Goal: Task Accomplishment & Management: Manage account settings

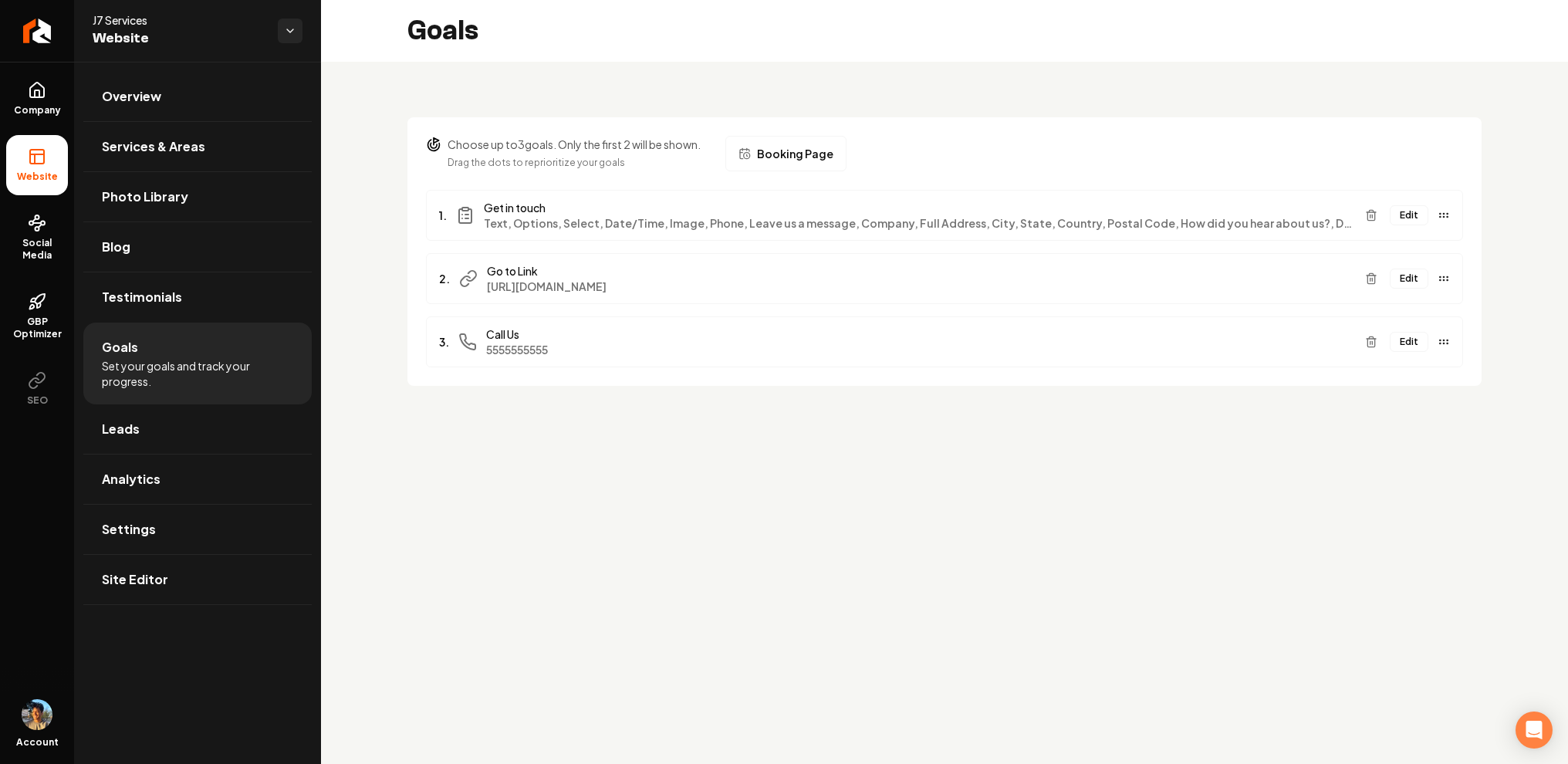
click at [1420, 215] on button "Edit" at bounding box center [1409, 215] width 38 height 20
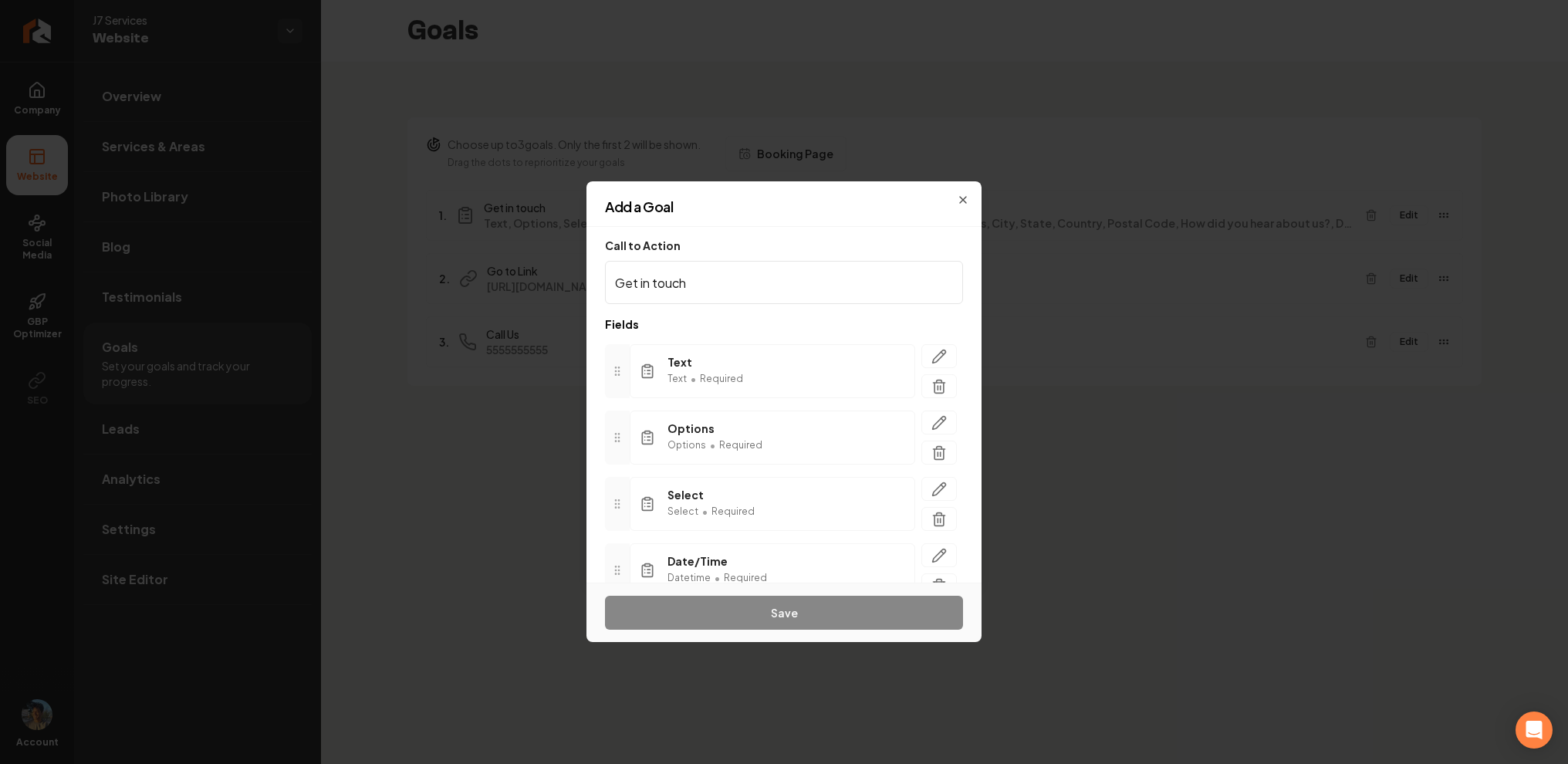
click at [886, 275] on input "Get in touch" at bounding box center [784, 282] width 358 height 43
click at [948, 366] on button "button" at bounding box center [939, 356] width 35 height 24
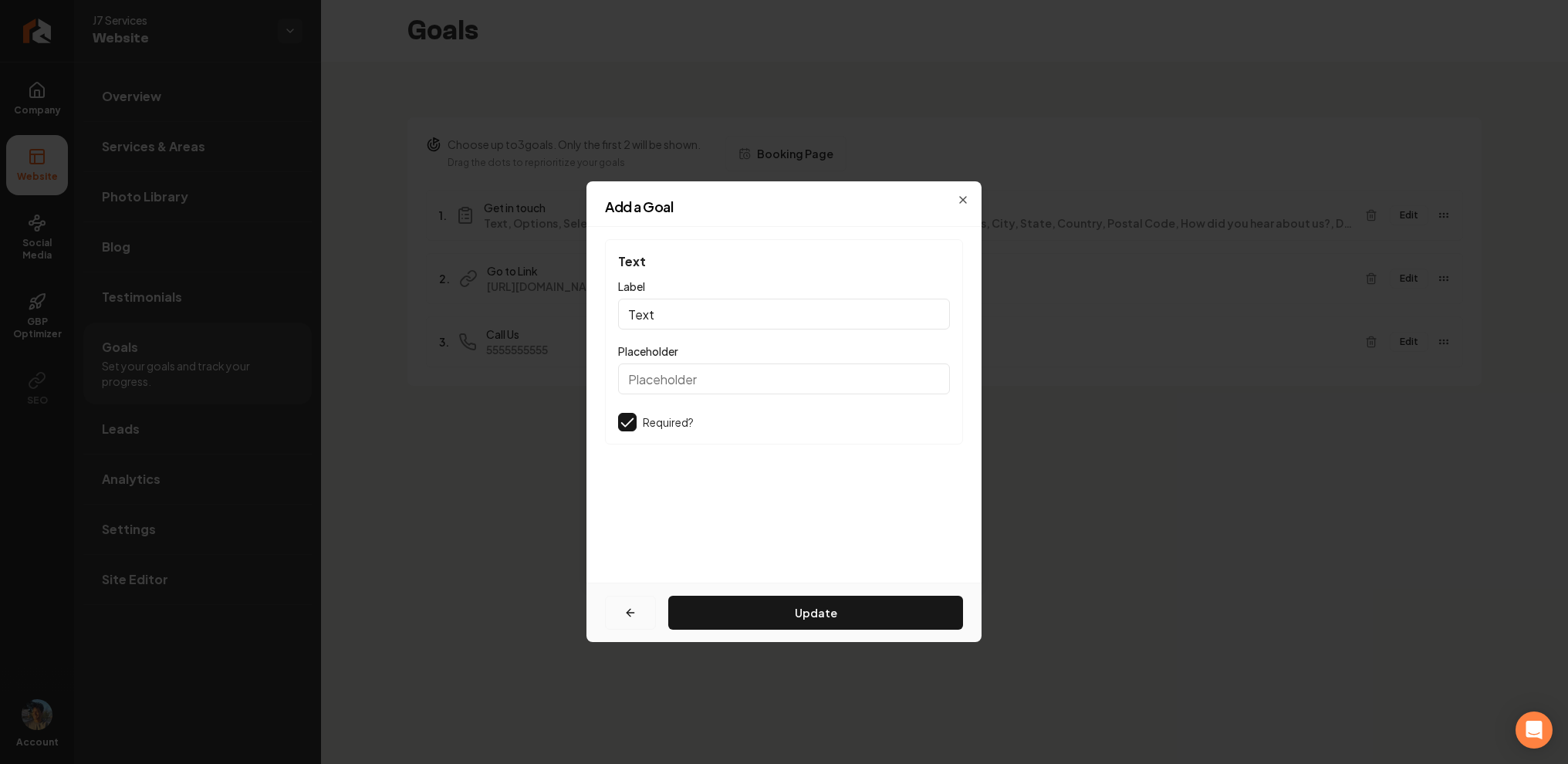
click at [639, 613] on button "button" at bounding box center [631, 613] width 51 height 34
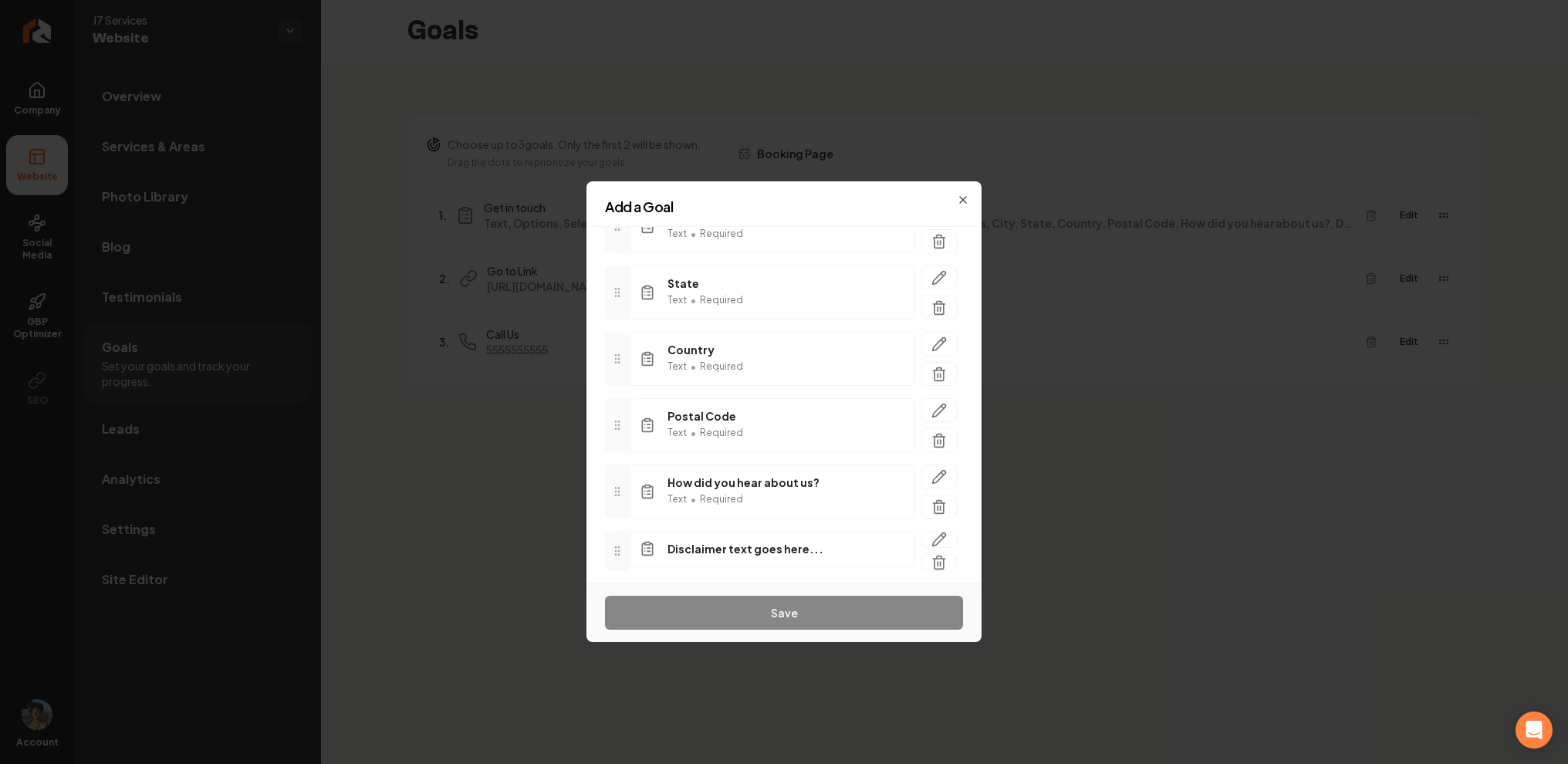
scroll to position [789, 0]
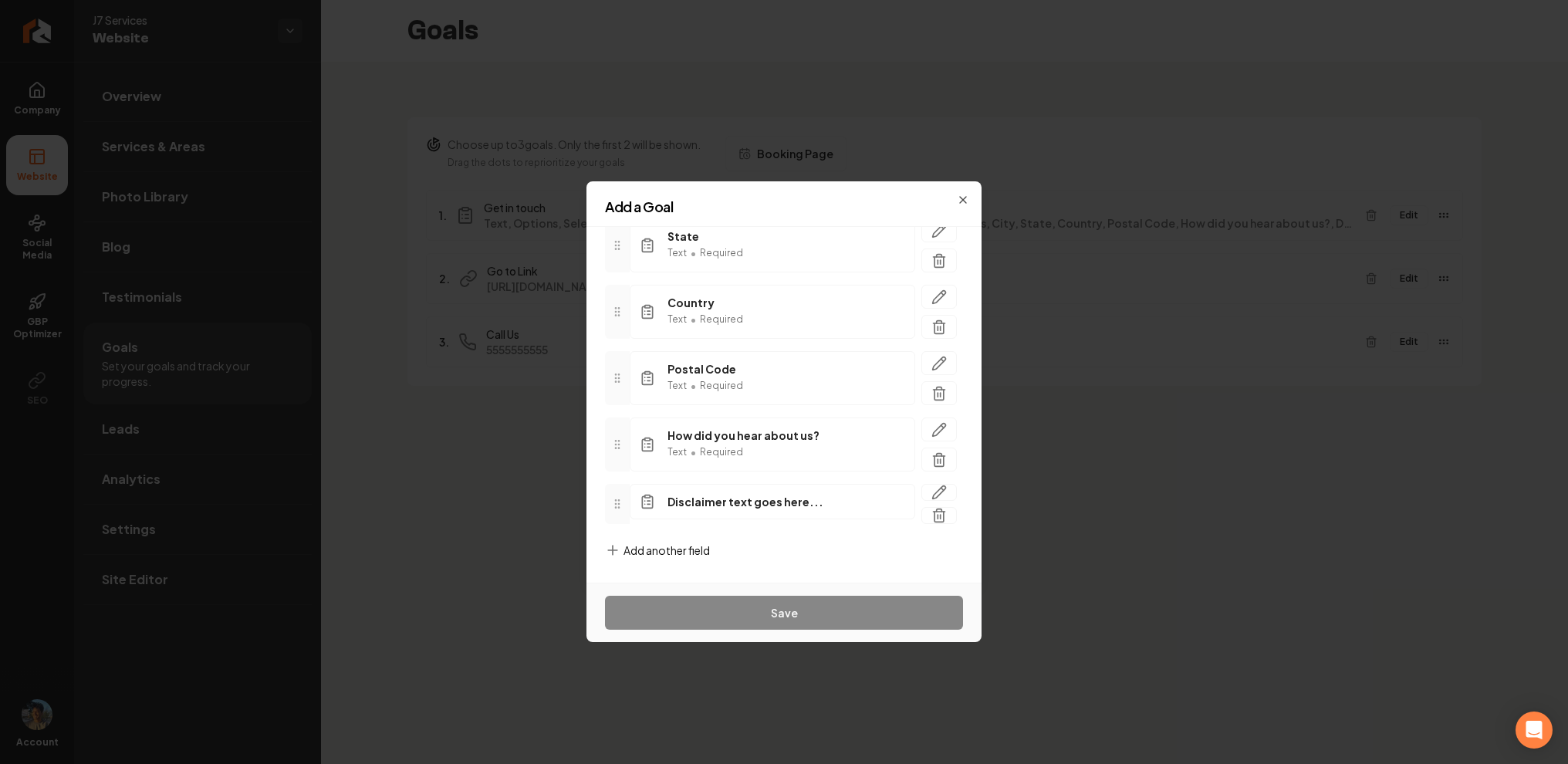
click at [677, 555] on span "Add another field" at bounding box center [667, 550] width 86 height 16
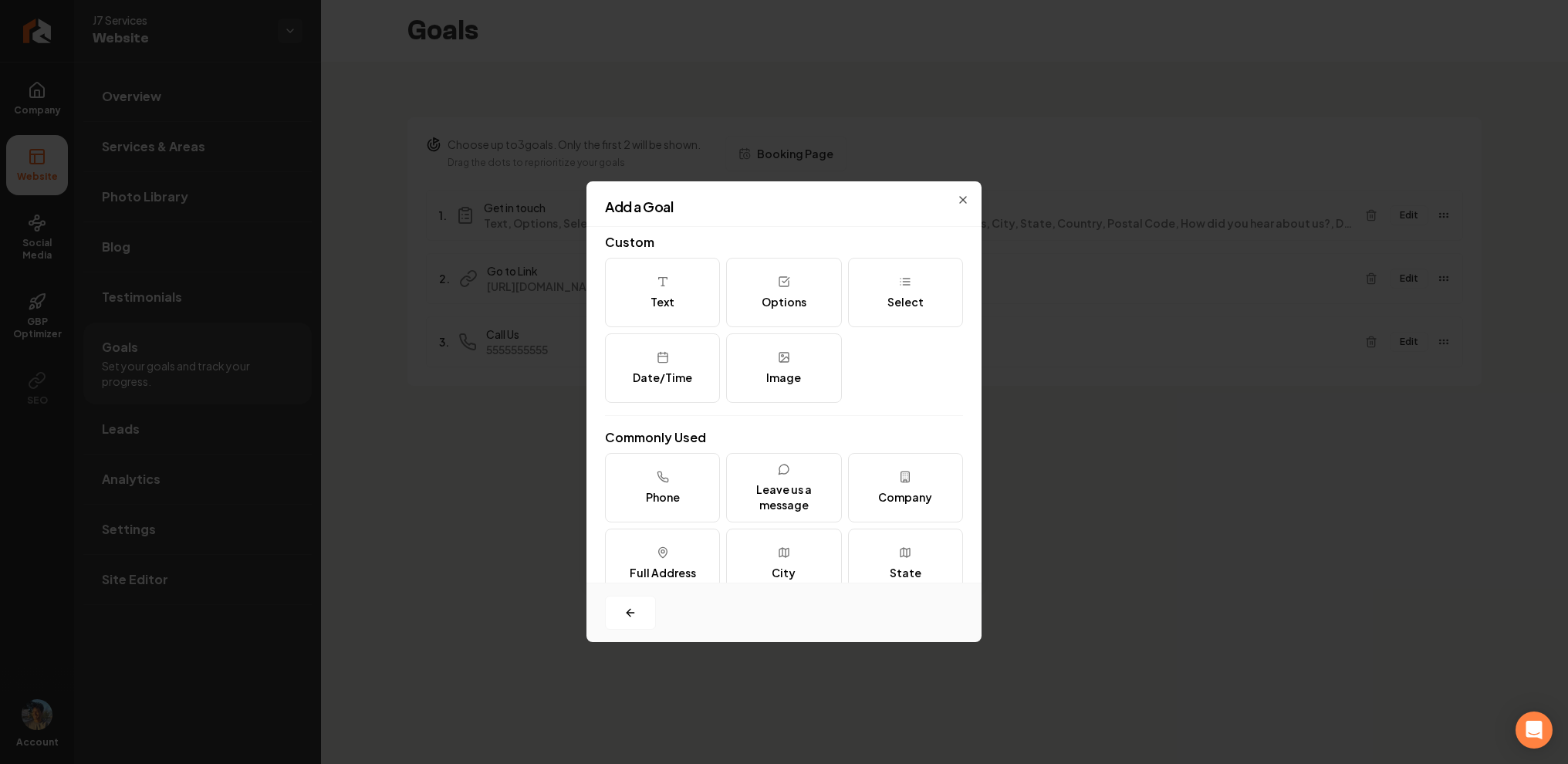
scroll to position [0, 0]
click at [626, 622] on button "button" at bounding box center [631, 613] width 51 height 34
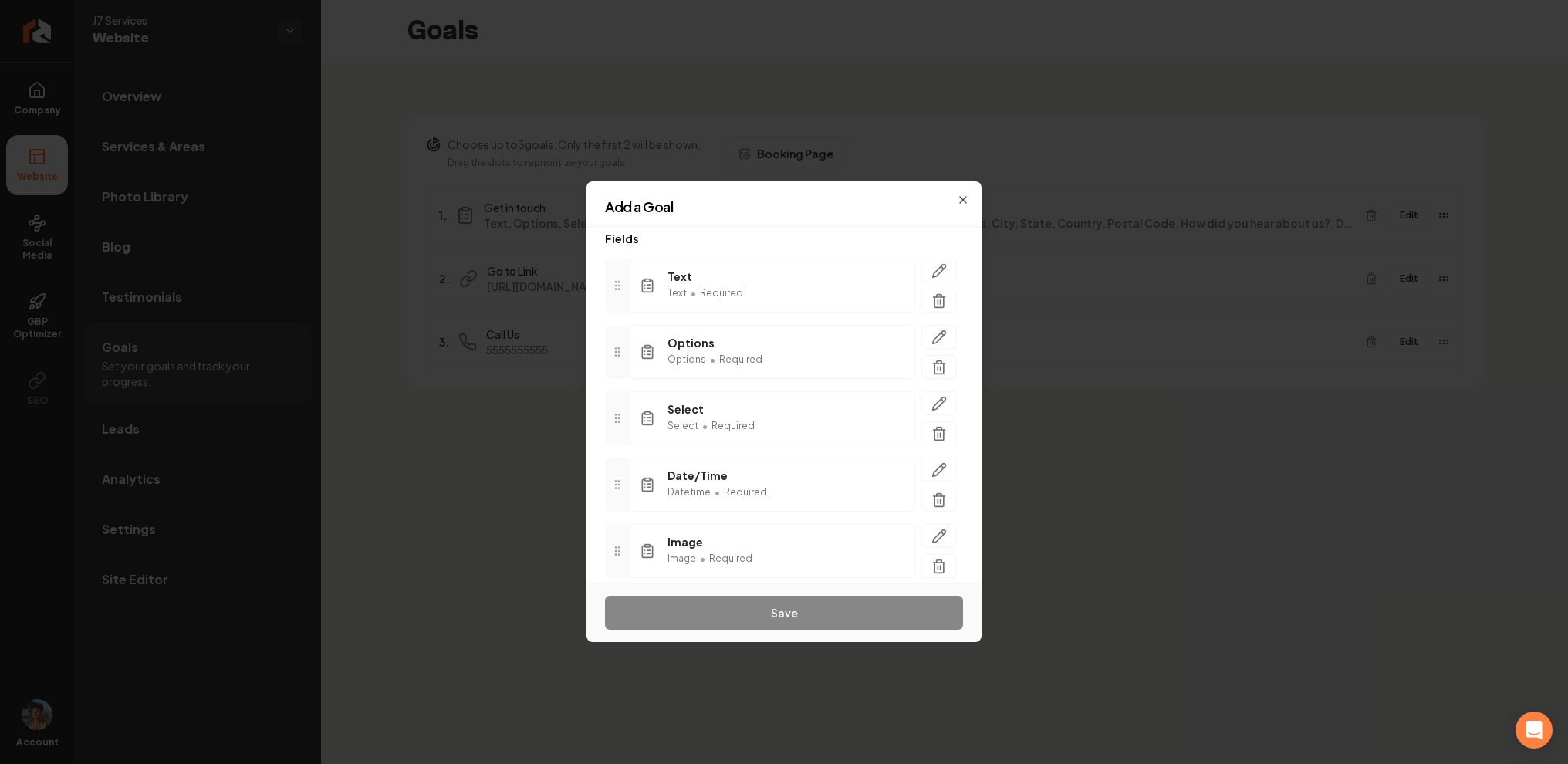
scroll to position [87, 0]
click at [942, 394] on icon "button" at bounding box center [939, 402] width 16 height 16
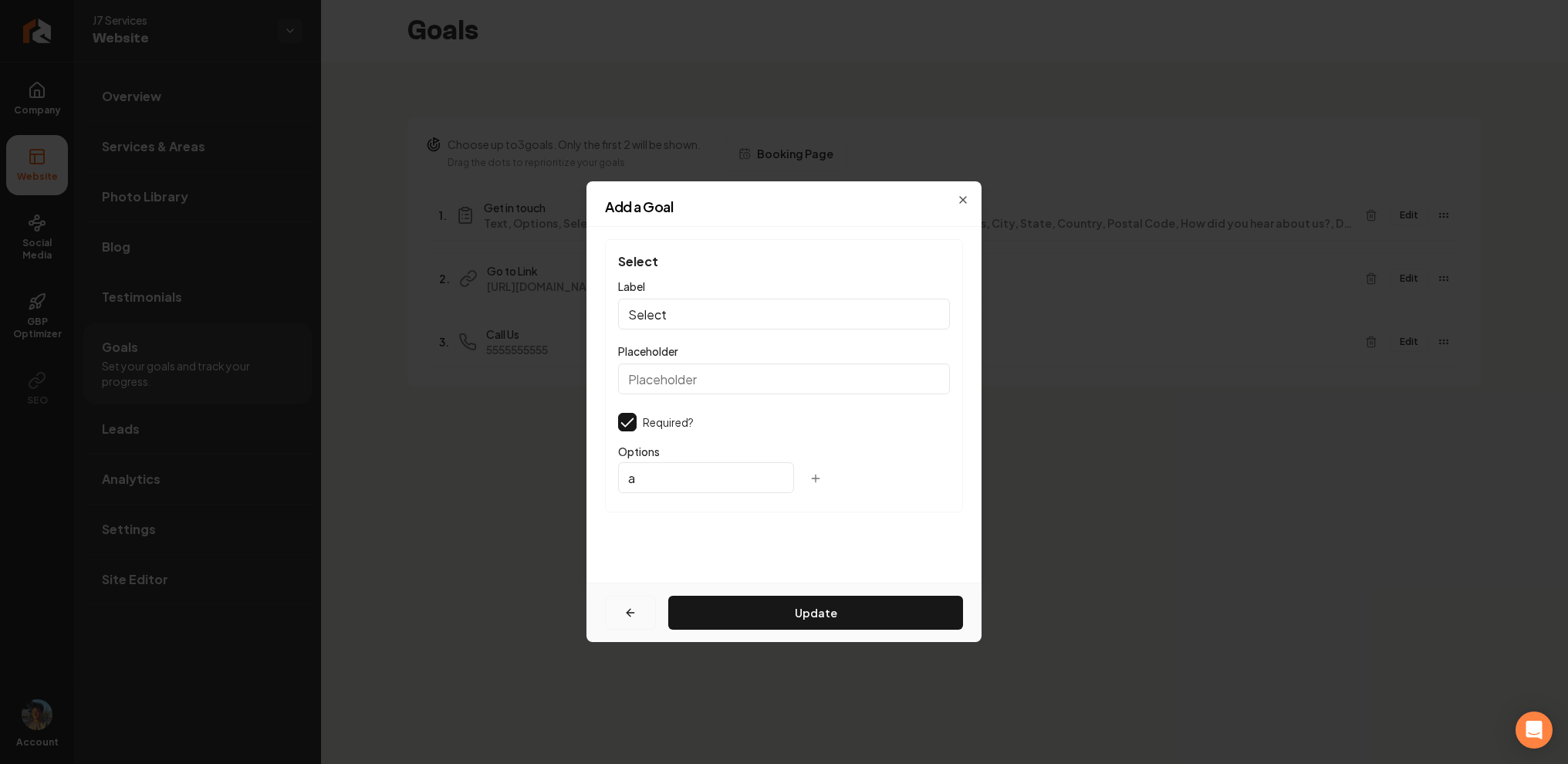
click at [635, 616] on icon "button" at bounding box center [631, 613] width 13 height 13
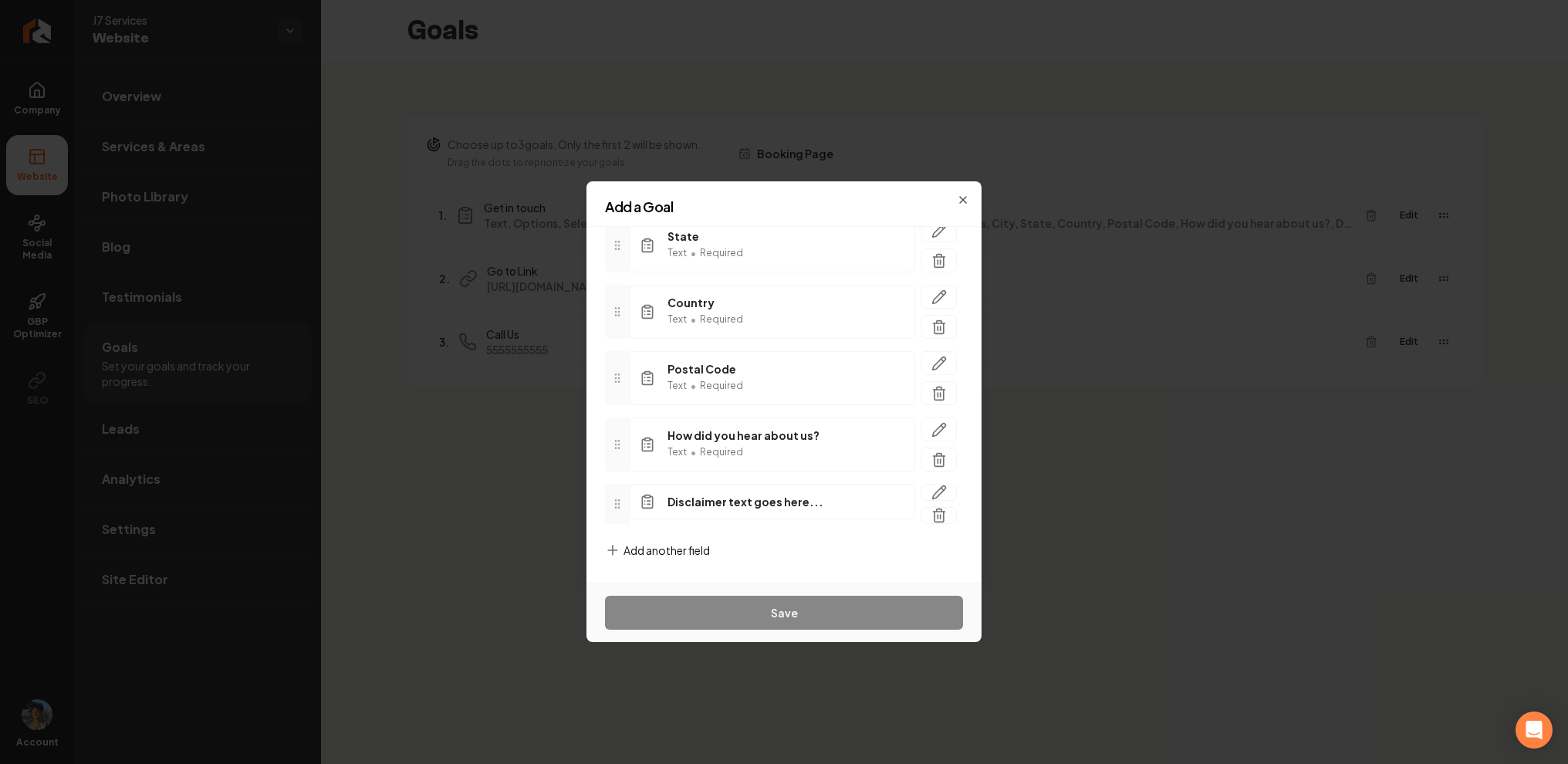
click at [686, 563] on div "Add another field" at bounding box center [657, 562] width 105 height 40
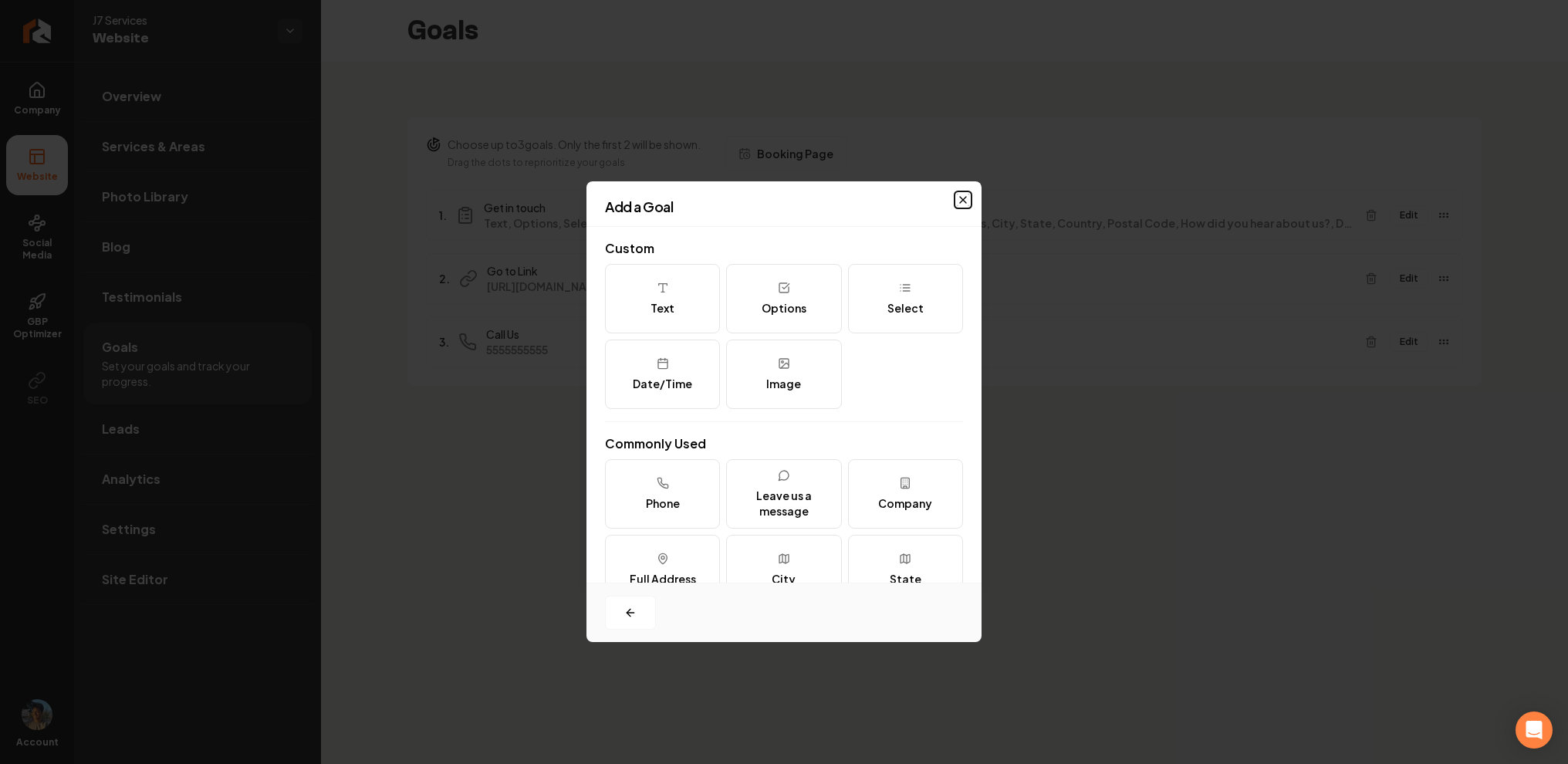
click at [963, 194] on icon "button" at bounding box center [963, 200] width 13 height 13
